Goal: Find specific page/section: Find specific page/section

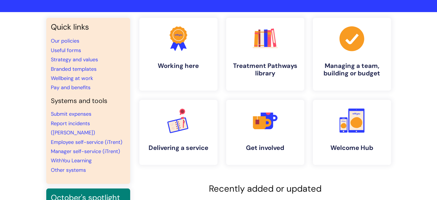
scroll to position [33, 0]
click at [70, 77] on link "Wellbeing at work" at bounding box center [72, 78] width 42 height 7
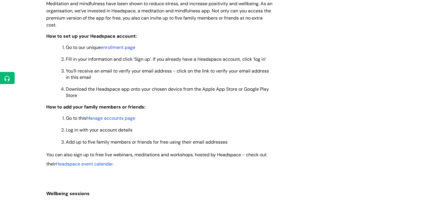
scroll to position [505, 0]
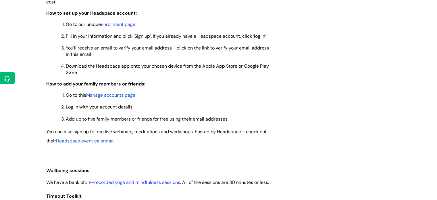
click at [108, 98] on span "Manage accounts page" at bounding box center [110, 95] width 49 height 6
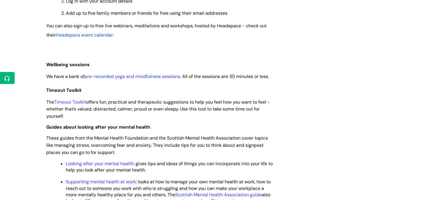
scroll to position [613, 0]
